Goal: Information Seeking & Learning: Learn about a topic

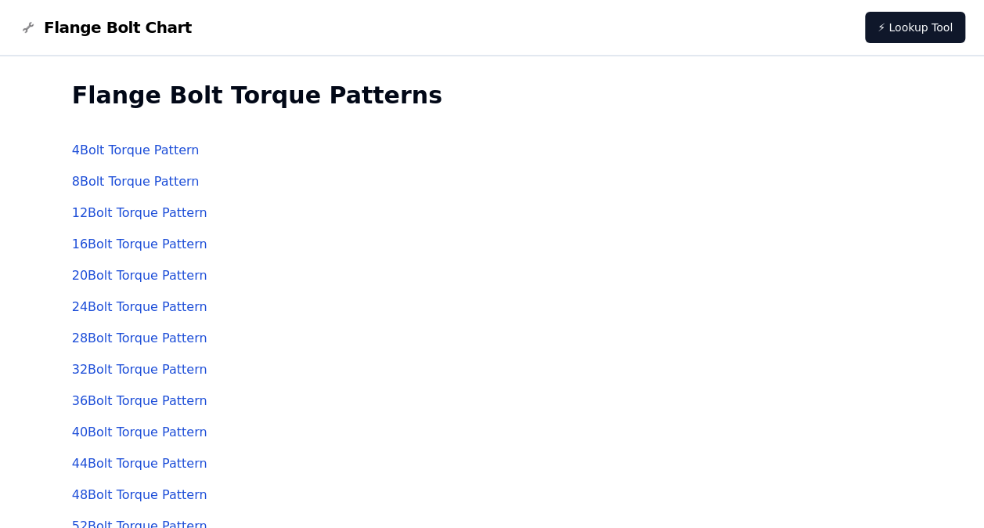
click at [143, 211] on link "12 Bolt Torque Pattern" at bounding box center [139, 212] width 135 height 15
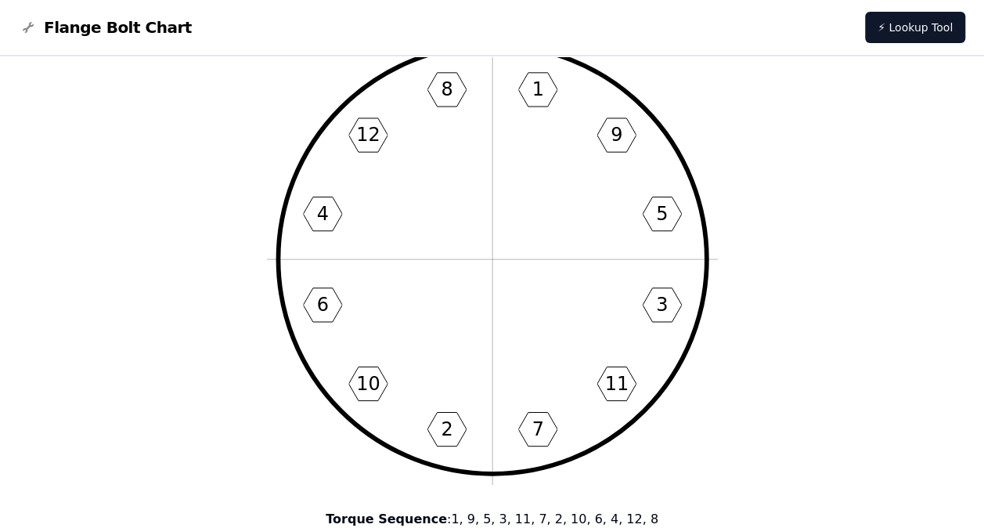
scroll to position [114, 0]
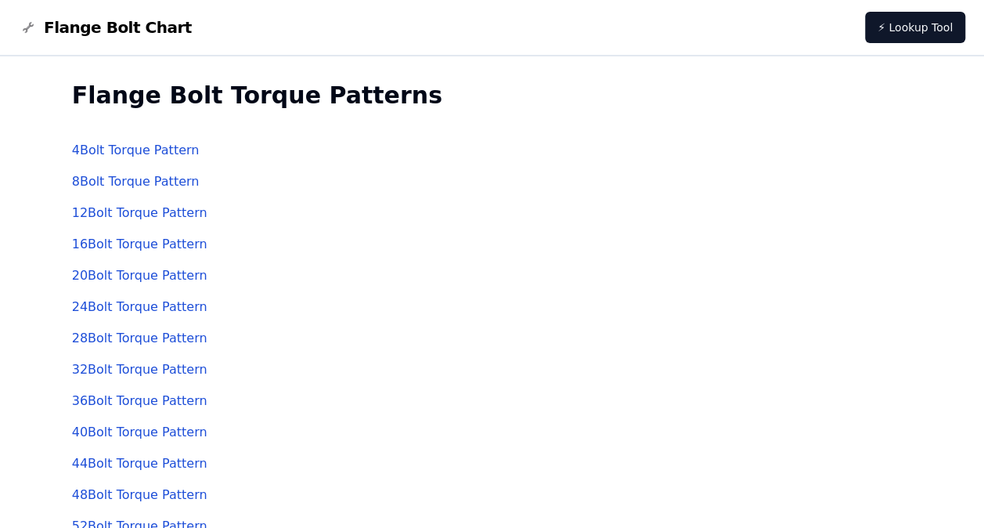
click at [145, 186] on link "8 Bolt Torque Pattern" at bounding box center [136, 181] width 128 height 15
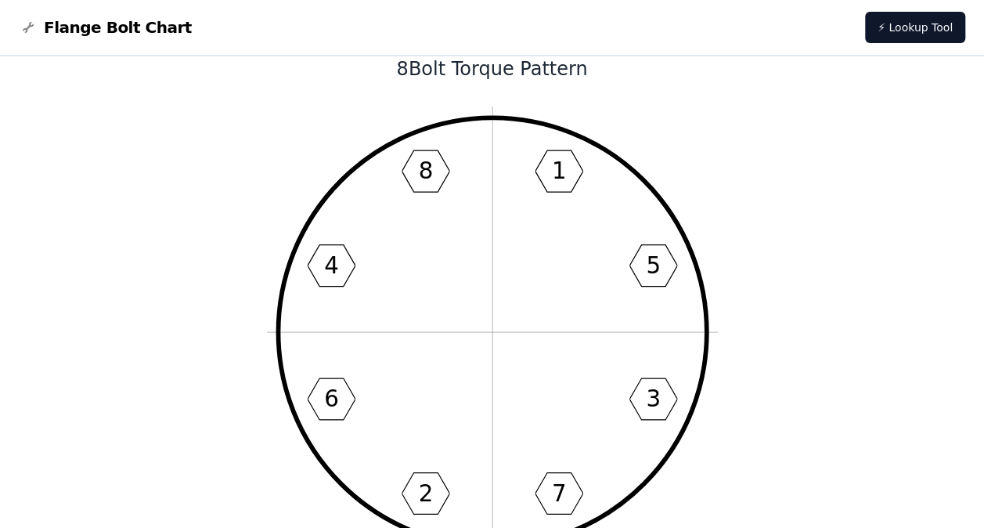
scroll to position [94, 0]
